Goal: Find specific page/section: Find specific page/section

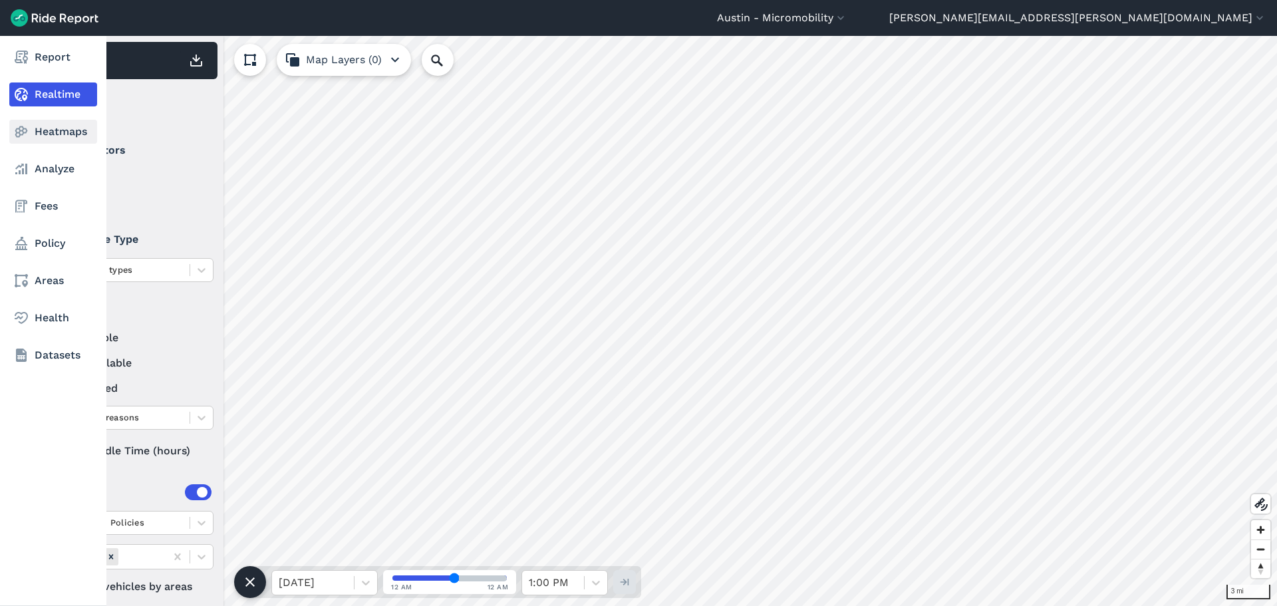
click at [43, 128] on link "Heatmaps" at bounding box center [53, 132] width 88 height 24
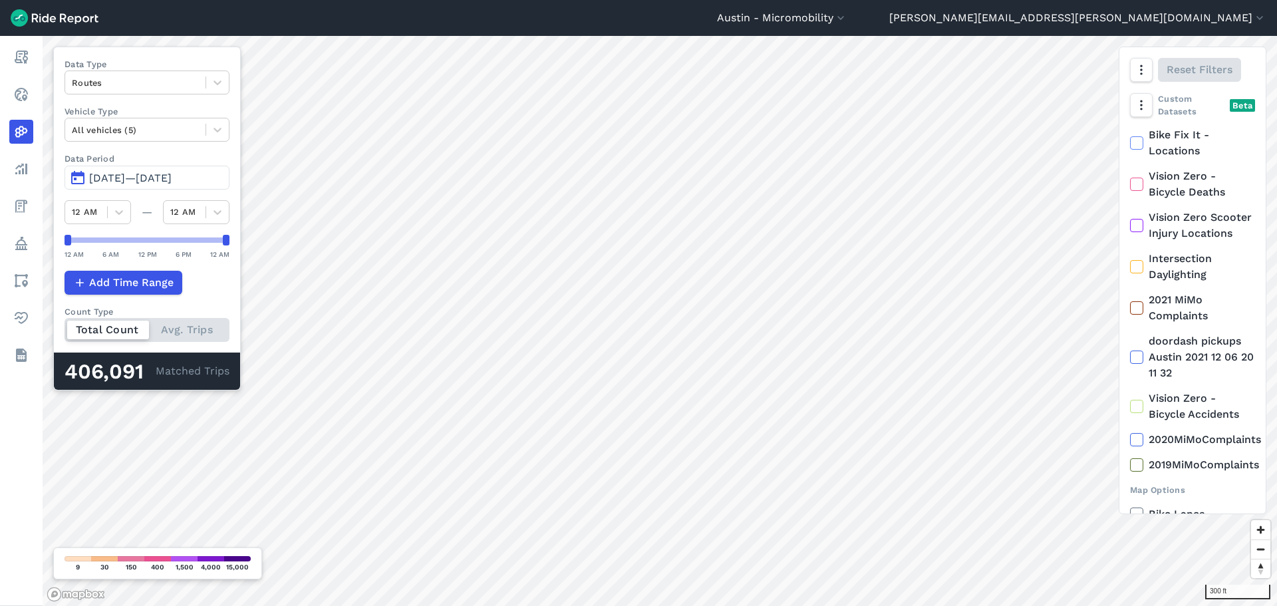
click at [152, 176] on span "[DATE]—[DATE]" at bounding box center [130, 178] width 82 height 13
click at [151, 176] on span "[DATE]—[DATE]" at bounding box center [130, 178] width 82 height 13
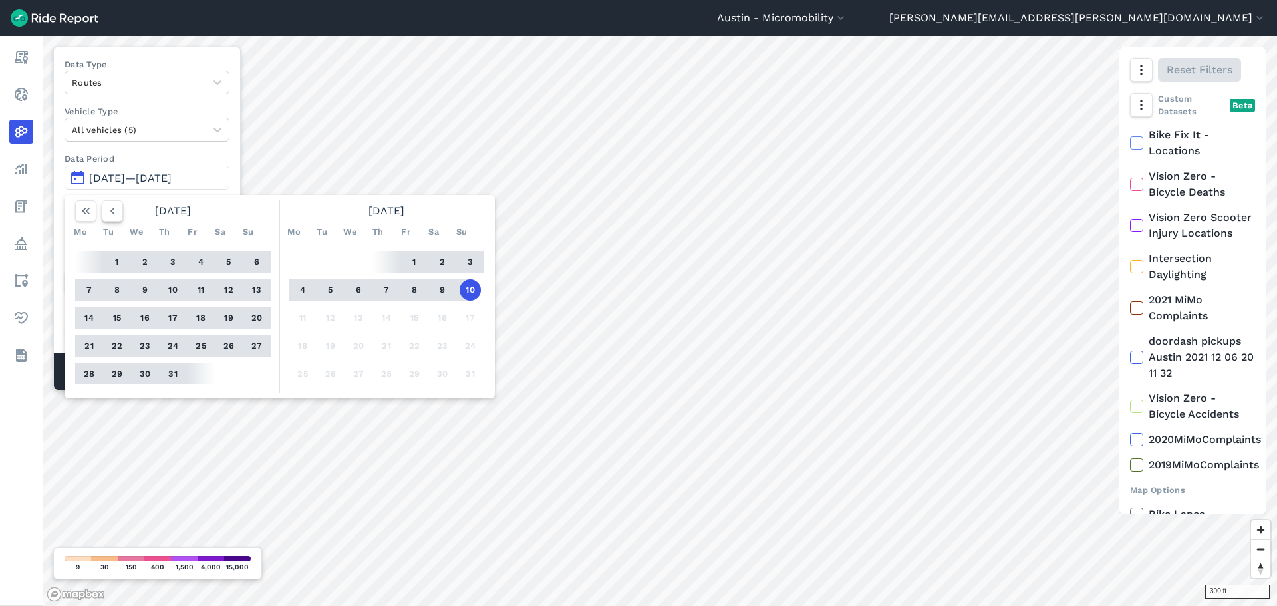
click at [118, 212] on icon "button" at bounding box center [112, 210] width 13 height 13
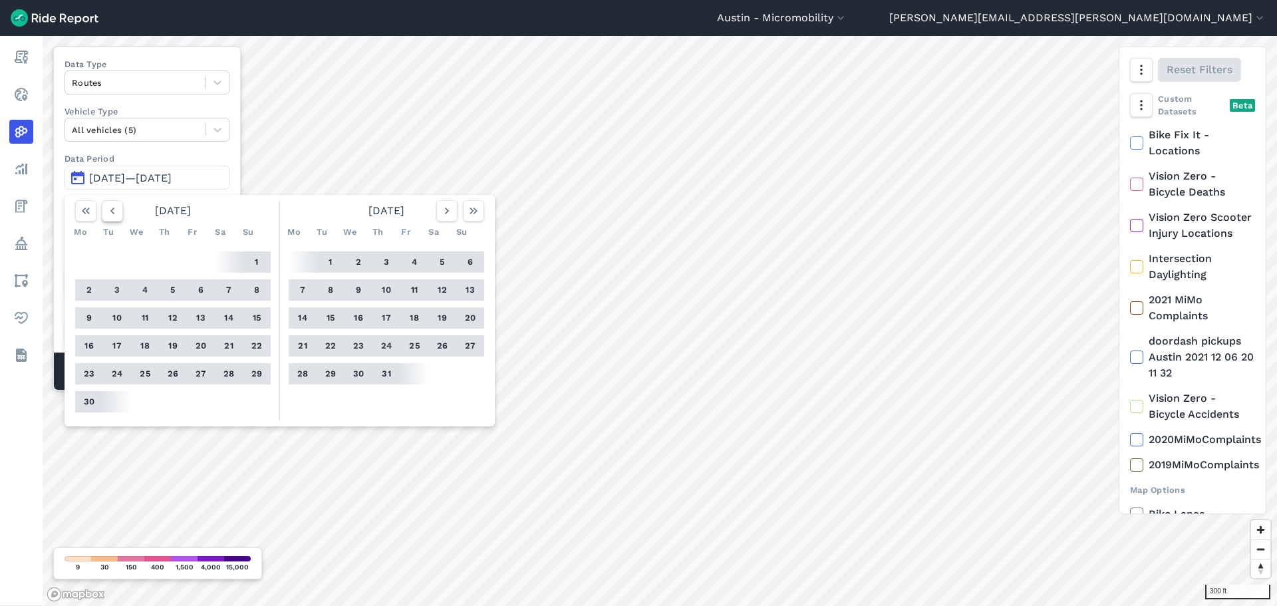
click at [118, 212] on icon "button" at bounding box center [112, 210] width 13 height 13
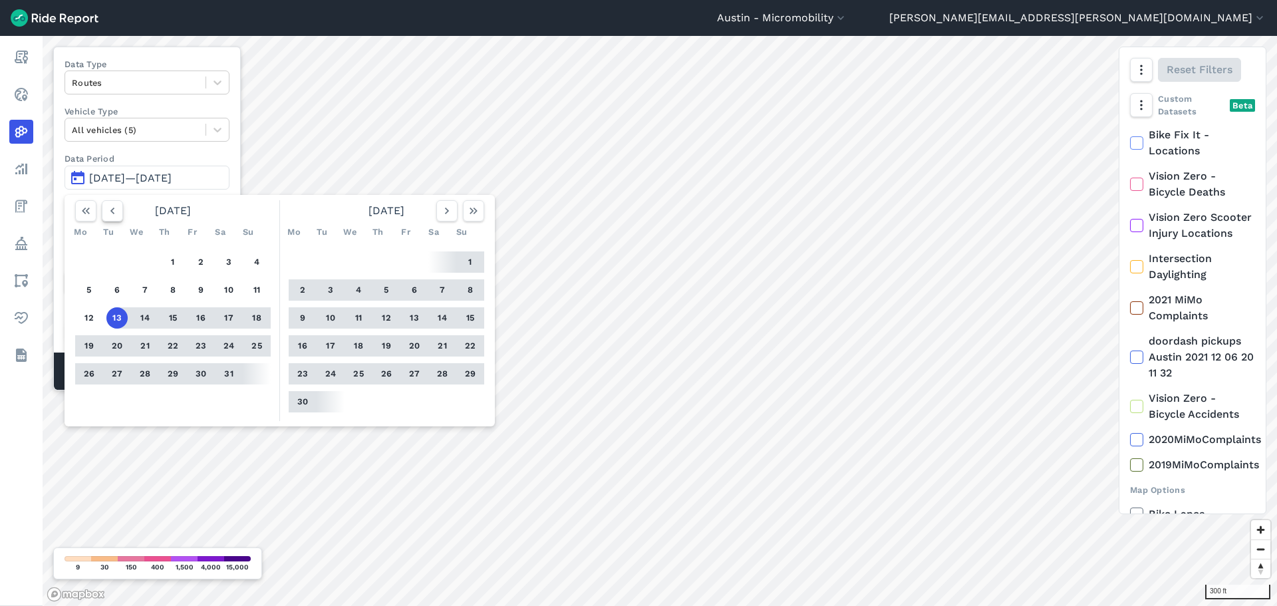
click at [118, 212] on icon "button" at bounding box center [112, 210] width 13 height 13
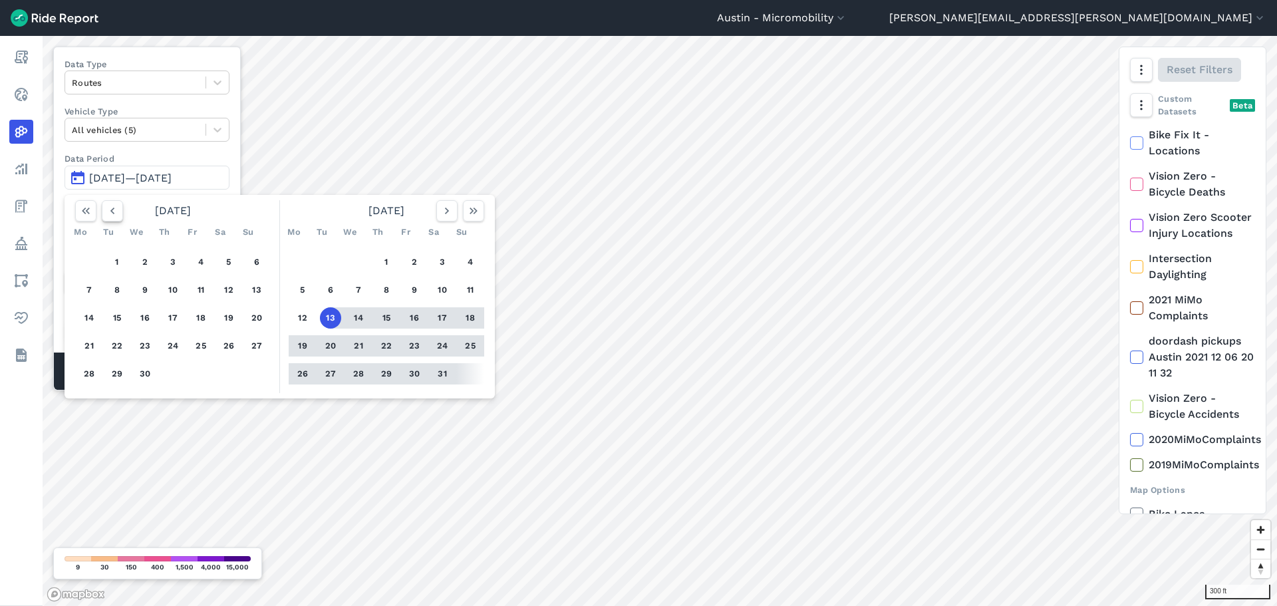
click at [118, 212] on icon "button" at bounding box center [112, 210] width 13 height 13
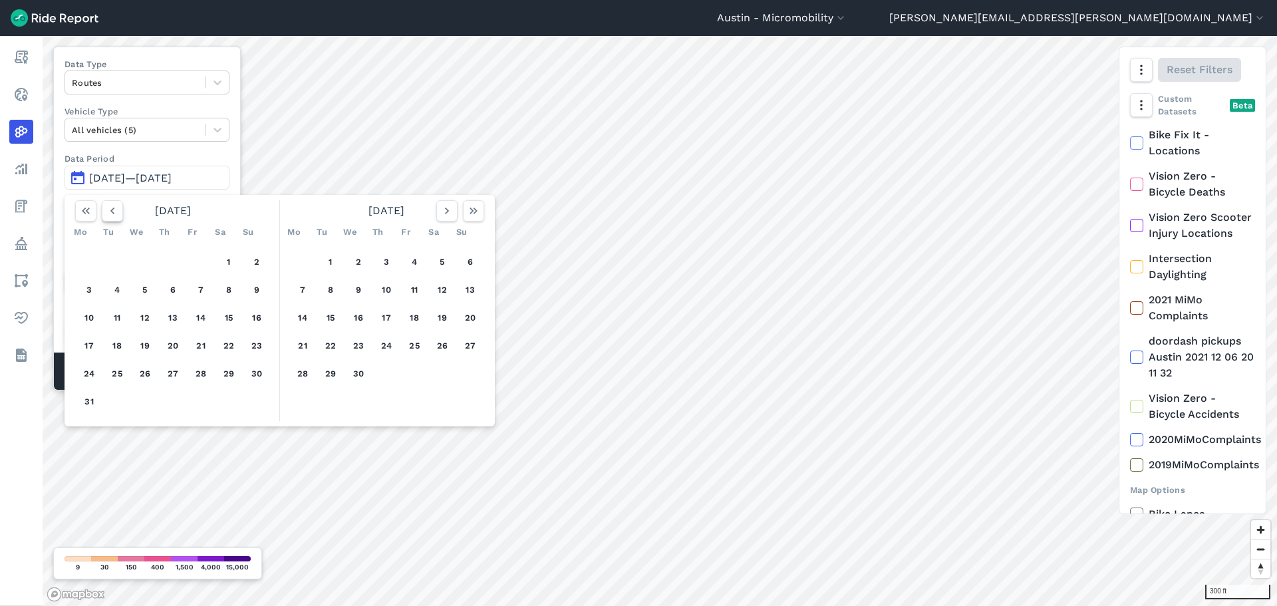
click at [118, 212] on icon "button" at bounding box center [112, 210] width 13 height 13
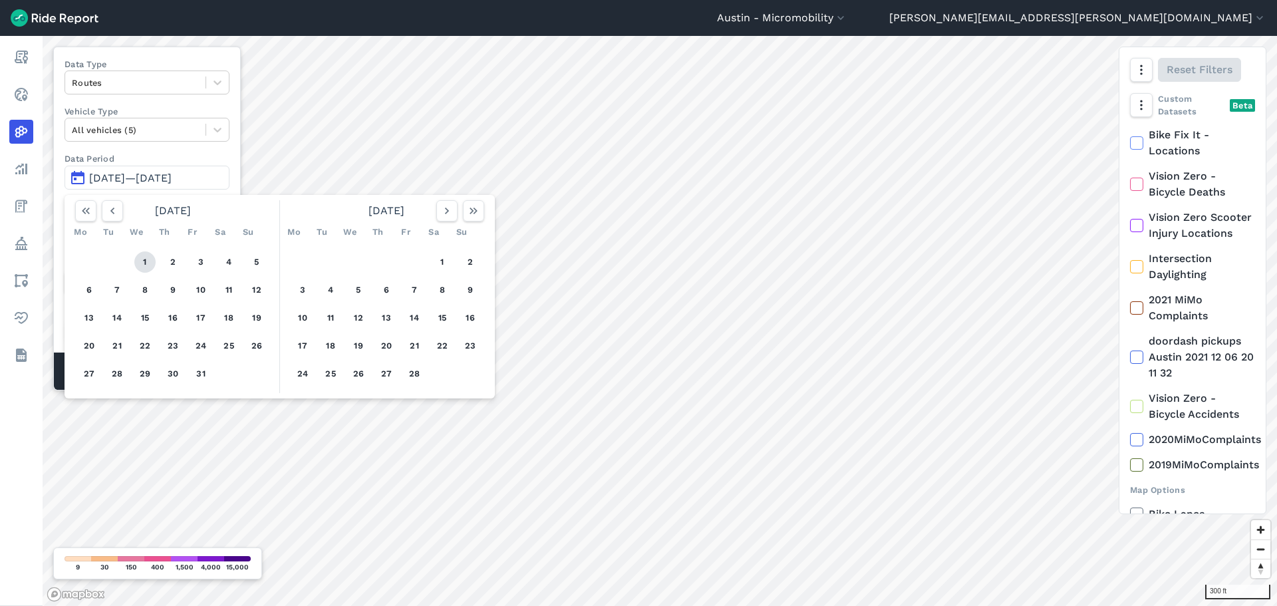
click at [146, 255] on button "1" at bounding box center [144, 261] width 21 height 21
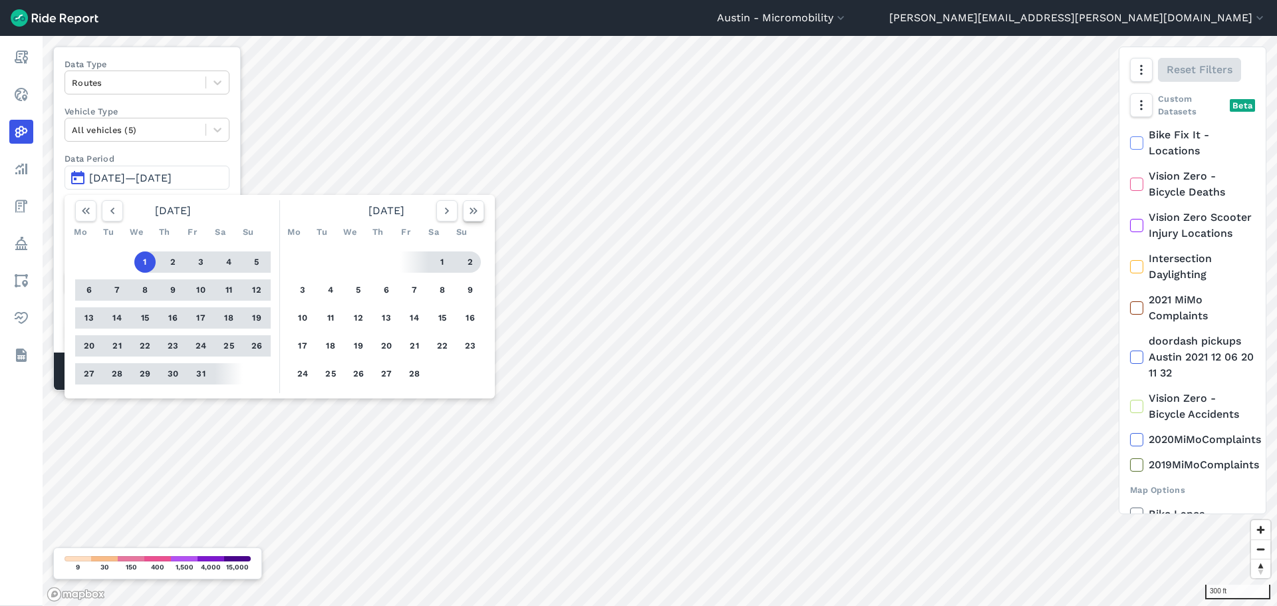
click at [483, 219] on button "button" at bounding box center [473, 210] width 21 height 21
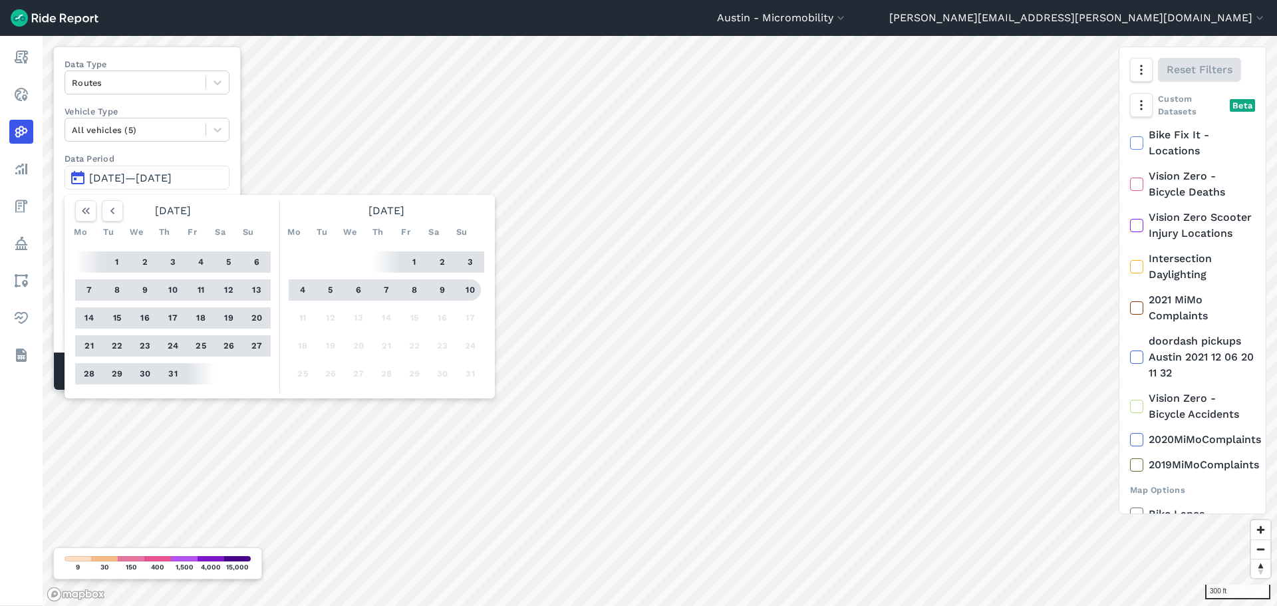
click at [466, 293] on button "10" at bounding box center [470, 289] width 21 height 21
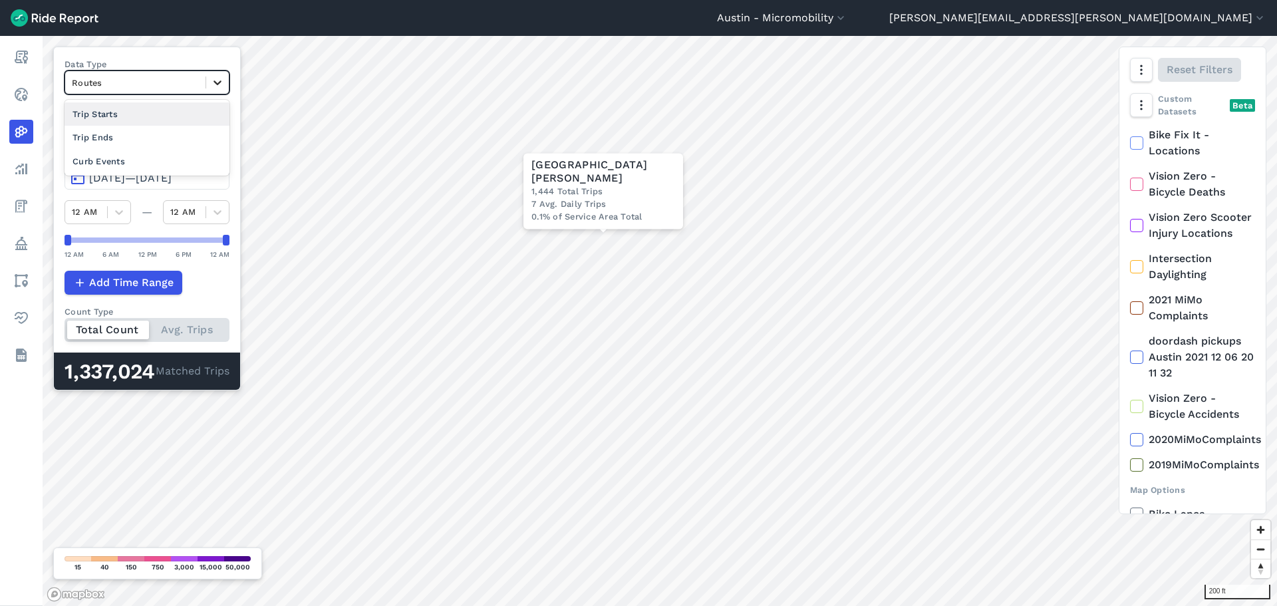
click at [210, 77] on div at bounding box center [217, 82] width 23 height 23
click at [197, 134] on div "Trip Ends" at bounding box center [147, 137] width 165 height 23
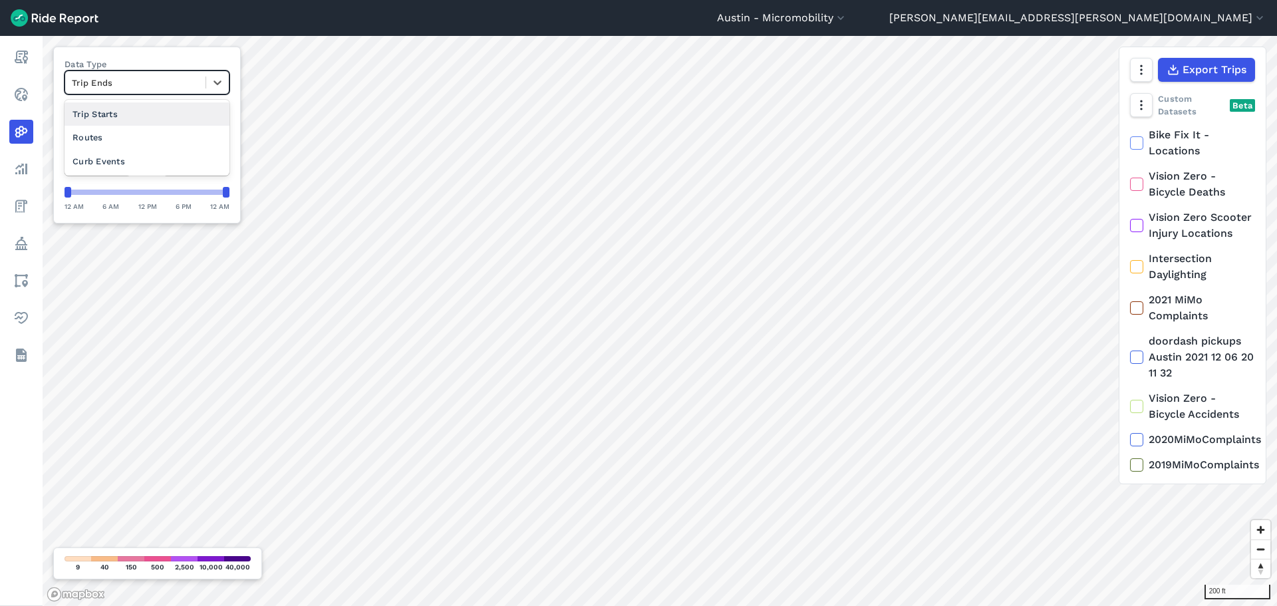
click at [201, 83] on div "Trip Ends" at bounding box center [135, 83] width 140 height 21
click at [176, 153] on div "Curb Events" at bounding box center [147, 161] width 165 height 23
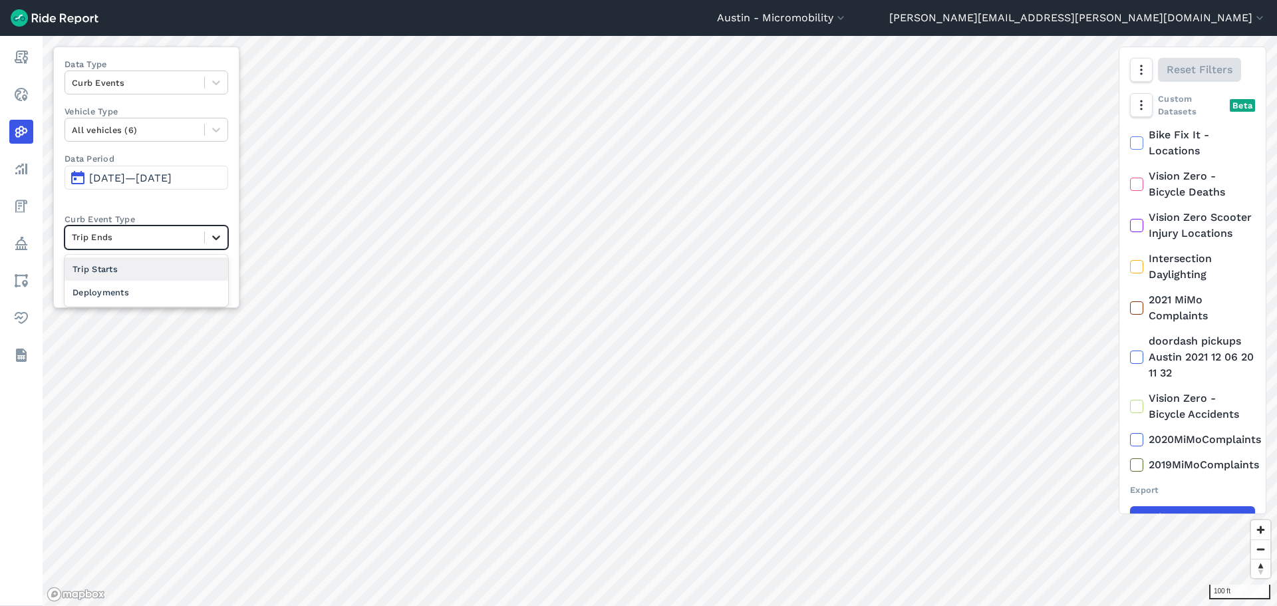
click at [216, 243] on icon at bounding box center [216, 237] width 13 height 13
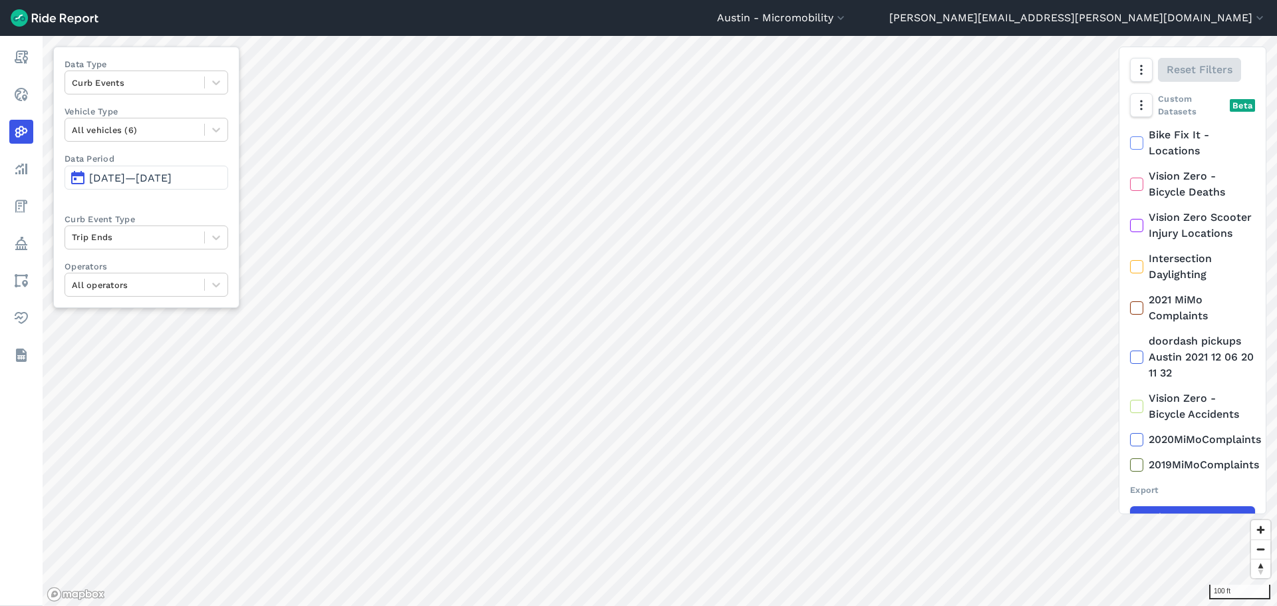
click at [216, 200] on span at bounding box center [147, 196] width 164 height 13
